Goal: Information Seeking & Learning: Understand process/instructions

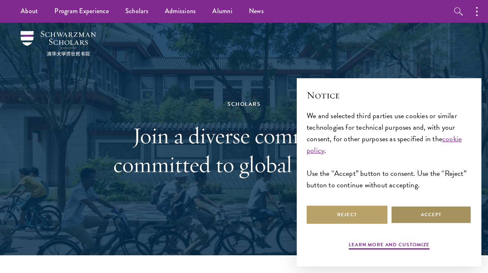
drag, startPoint x: 421, startPoint y: 218, endPoint x: 363, endPoint y: 193, distance: 63.5
click at [421, 218] on button "Accept" at bounding box center [431, 215] width 81 height 19
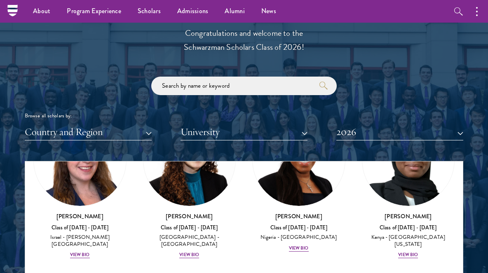
scroll to position [907, 0]
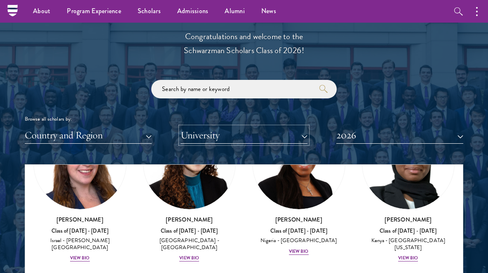
click at [249, 130] on button "University" at bounding box center [244, 135] width 127 height 17
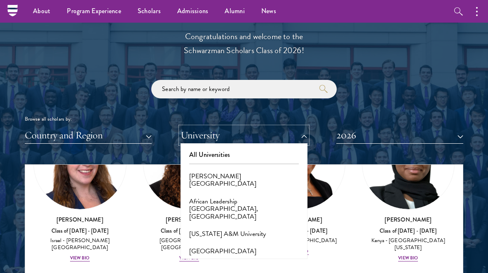
click at [249, 130] on button "University" at bounding box center [244, 135] width 127 height 17
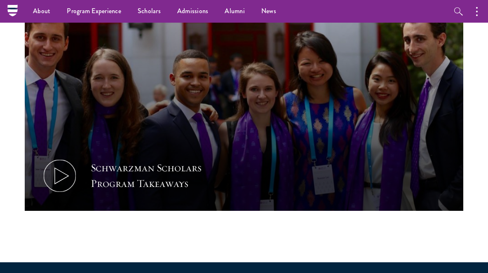
scroll to position [206, 0]
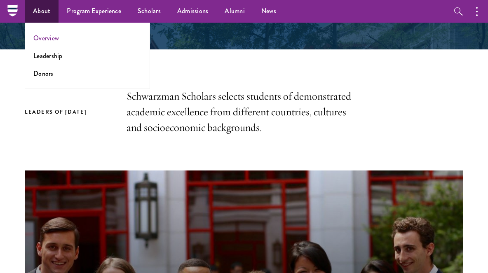
drag, startPoint x: 42, startPoint y: 28, endPoint x: 43, endPoint y: 34, distance: 5.8
click at [43, 33] on ul "Overview Leadership Donors" at bounding box center [87, 56] width 125 height 66
click at [43, 34] on link "Overview" at bounding box center [46, 37] width 26 height 9
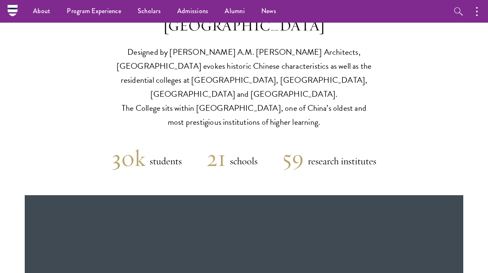
scroll to position [1877, 0]
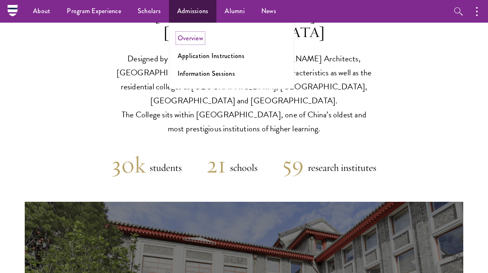
click at [198, 39] on link "Overview" at bounding box center [191, 37] width 26 height 9
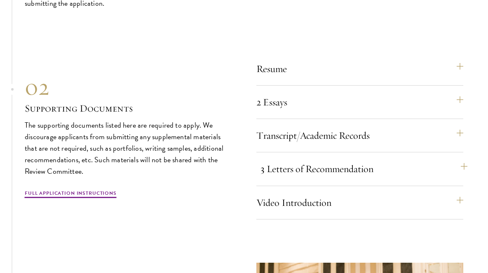
scroll to position [2516, 0]
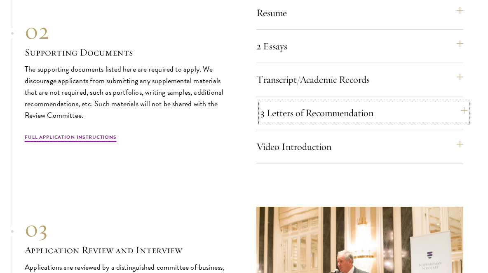
click at [459, 112] on button "3 Letters of Recommendation" at bounding box center [364, 113] width 207 height 20
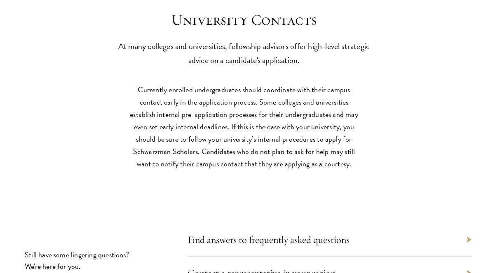
scroll to position [3588, 0]
